Goal: Task Accomplishment & Management: Manage account settings

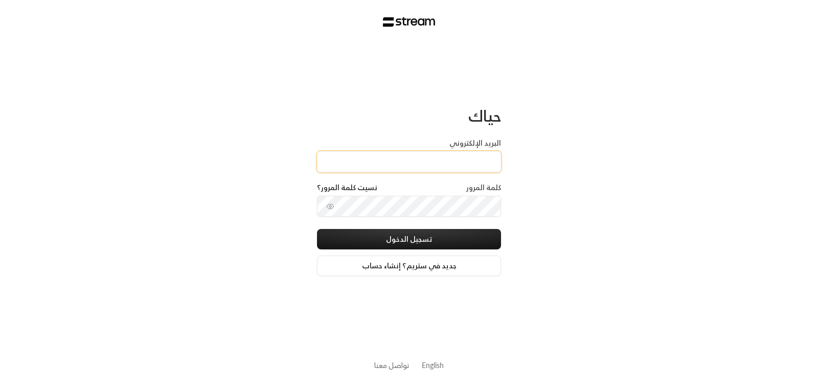
click at [399, 164] on input "البريد الإلكتروني" at bounding box center [409, 161] width 184 height 21
type input "beautiifulsmil2@gmail.com"
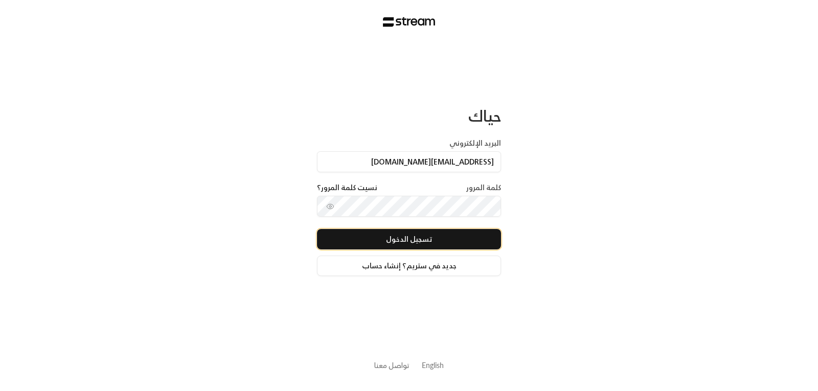
click at [390, 239] on button "تسجيل الدخول" at bounding box center [409, 239] width 184 height 20
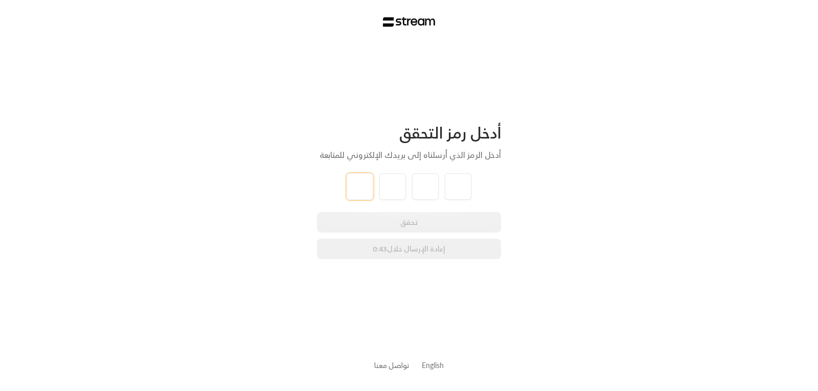
type input "8"
type input "5"
type input "9"
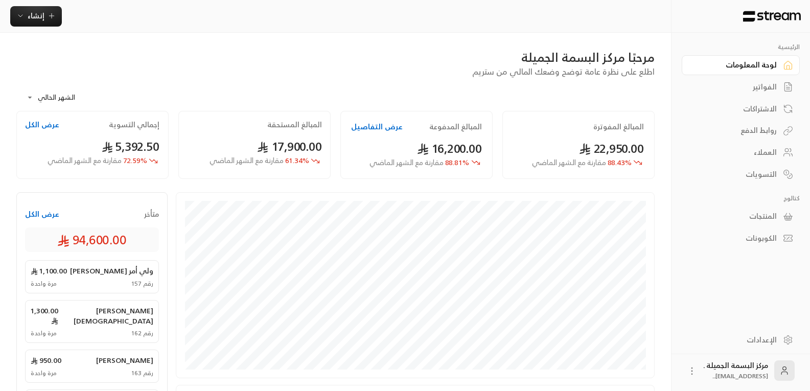
click at [771, 148] on div "العملاء" at bounding box center [735, 152] width 82 height 10
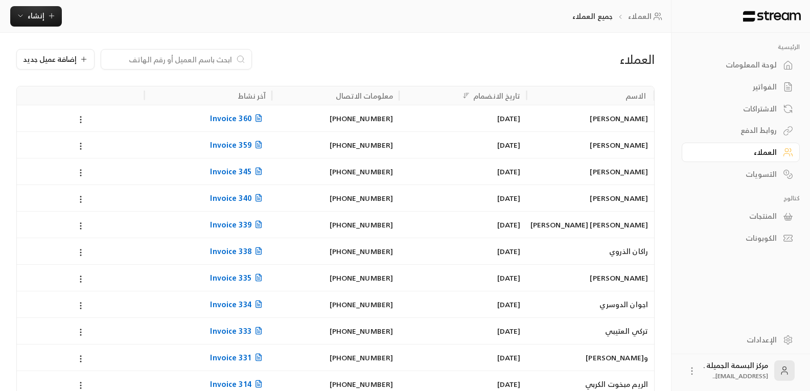
click at [144, 60] on input at bounding box center [169, 59] width 125 height 11
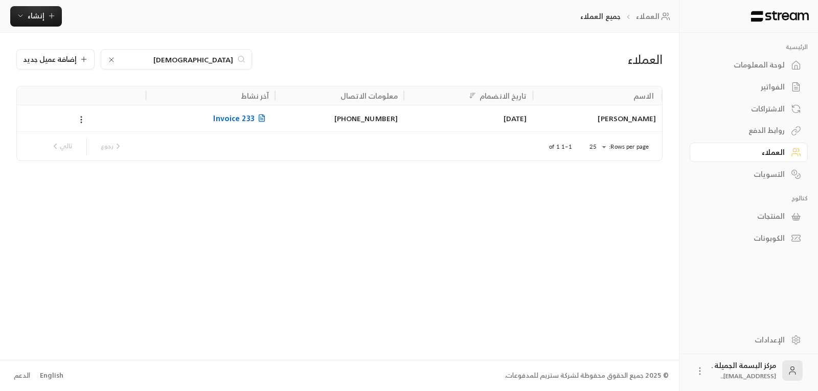
type input "ع"
type input "يارا"
click at [525, 123] on div "2/09/2025" at bounding box center [468, 118] width 116 height 26
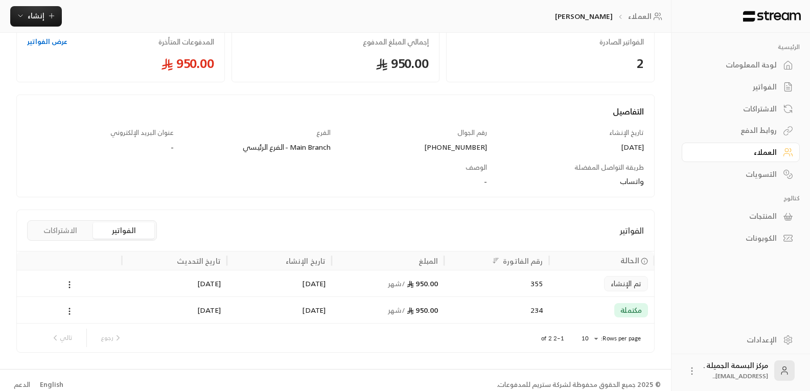
scroll to position [69, 0]
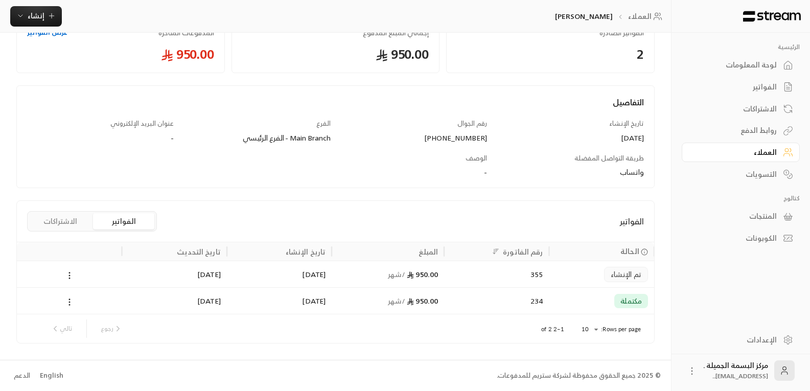
click at [458, 302] on div "234" at bounding box center [496, 301] width 92 height 26
